Goal: Find specific page/section: Find specific page/section

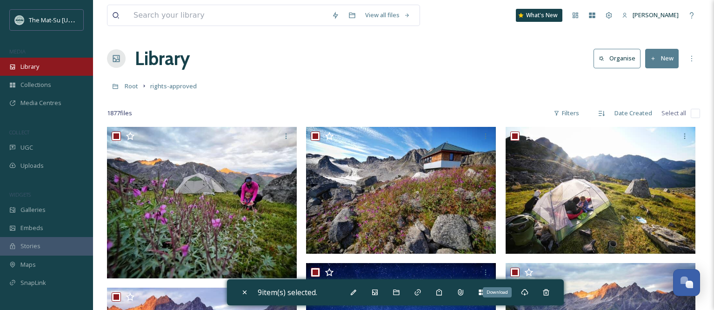
click at [44, 68] on div "Library" at bounding box center [46, 67] width 93 height 18
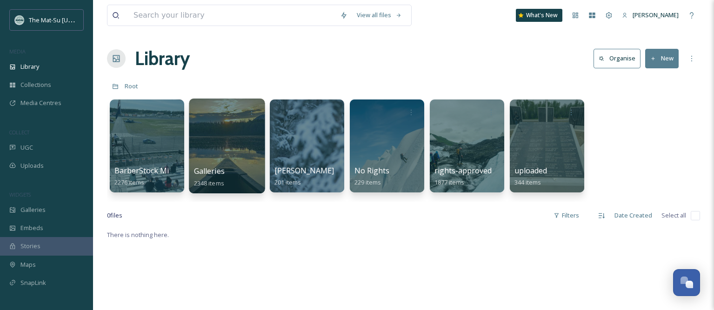
click at [245, 154] on div at bounding box center [227, 146] width 76 height 95
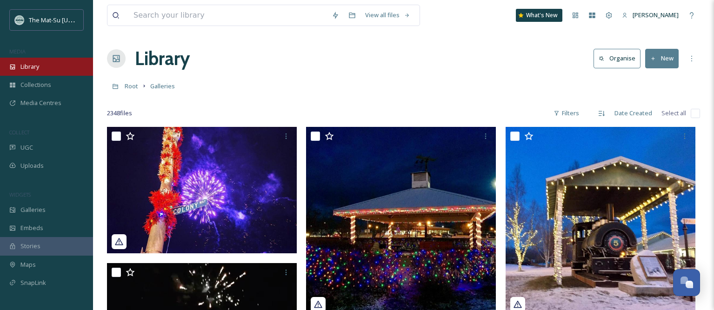
click at [48, 70] on div "Library" at bounding box center [46, 67] width 93 height 18
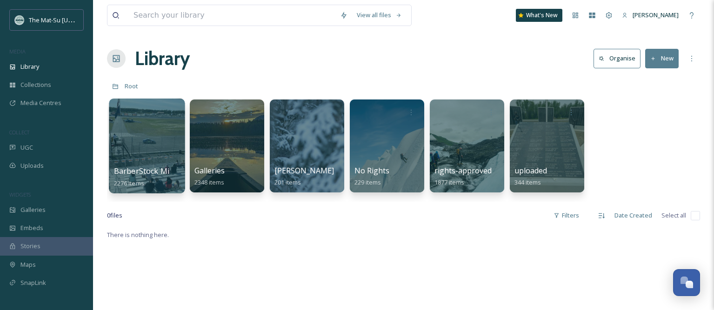
click at [155, 140] on div at bounding box center [147, 146] width 76 height 95
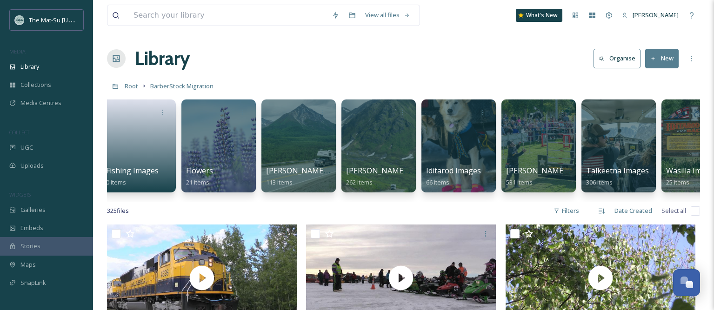
scroll to position [0, 264]
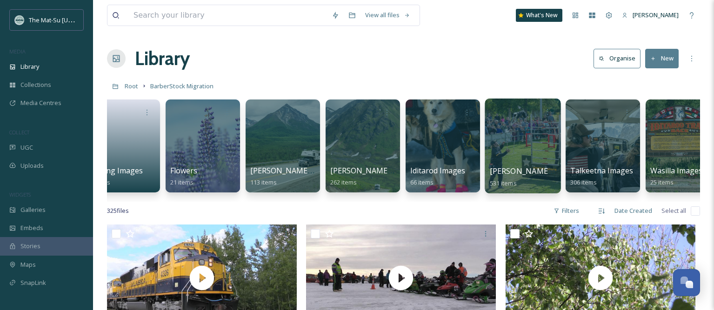
click at [513, 156] on div at bounding box center [522, 146] width 76 height 95
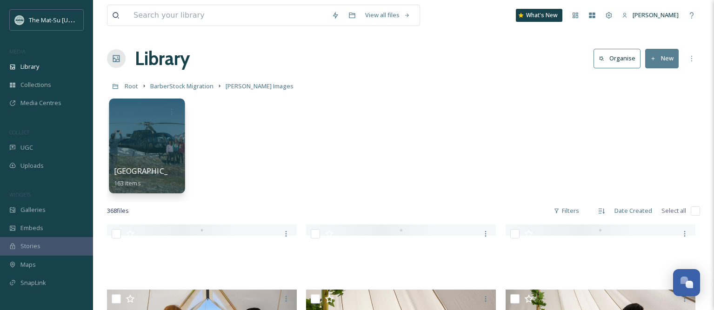
click at [162, 158] on div at bounding box center [147, 146] width 76 height 95
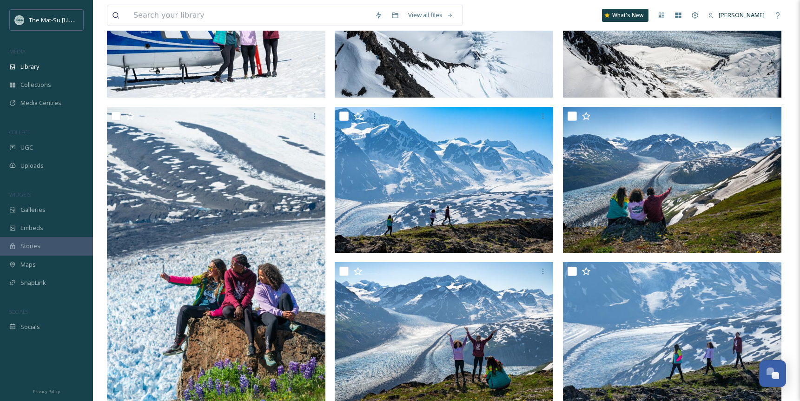
scroll to position [1450, 0]
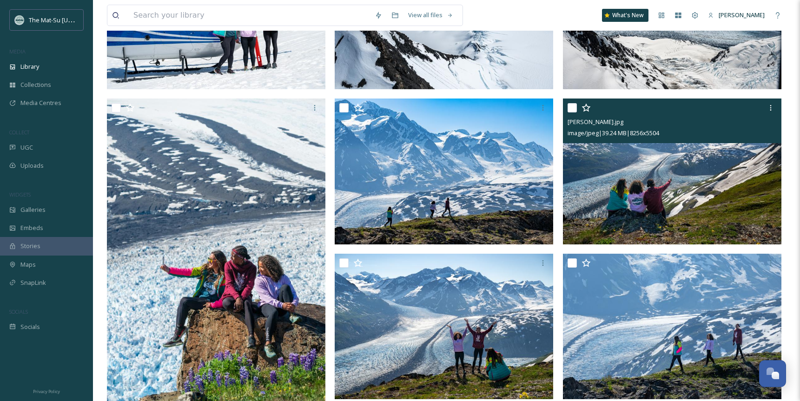
click at [572, 110] on input "checkbox" at bounding box center [572, 107] width 9 height 9
checkbox input "true"
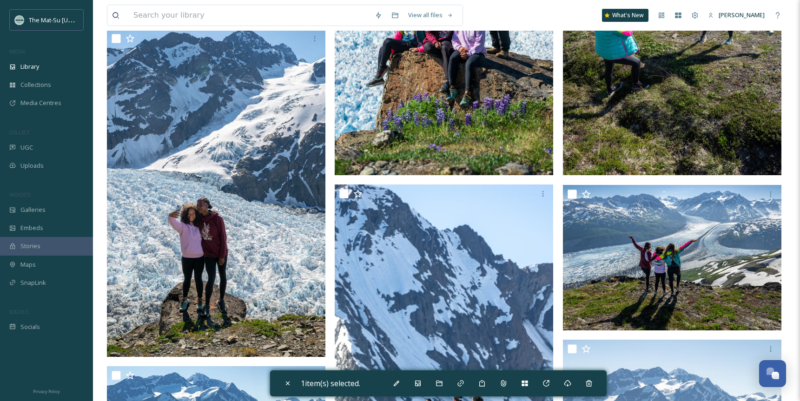
scroll to position [2231, 0]
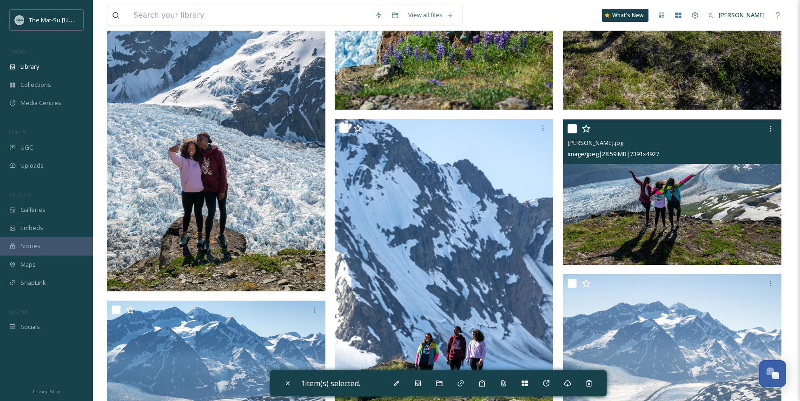
click at [570, 130] on input "checkbox" at bounding box center [572, 128] width 9 height 9
checkbox input "true"
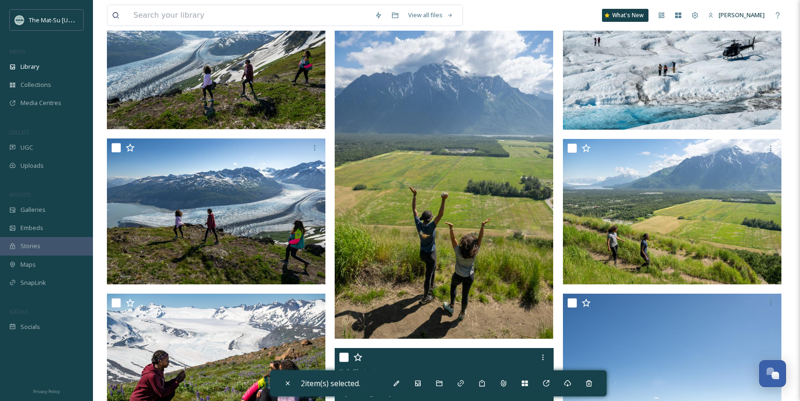
scroll to position [4968, 0]
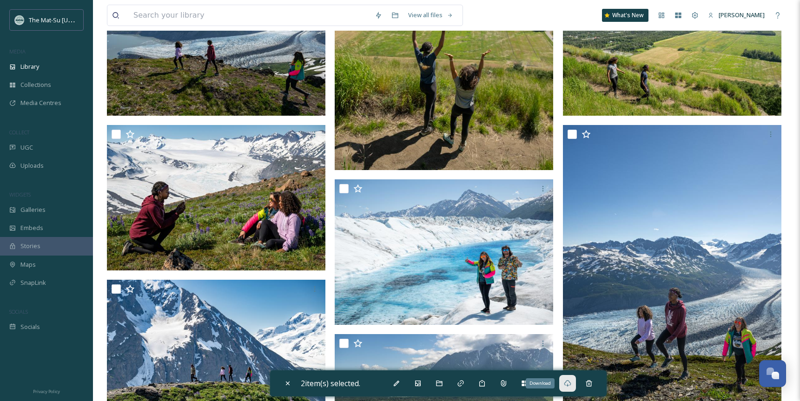
click at [569, 310] on icon at bounding box center [567, 383] width 7 height 7
